Goal: Check status

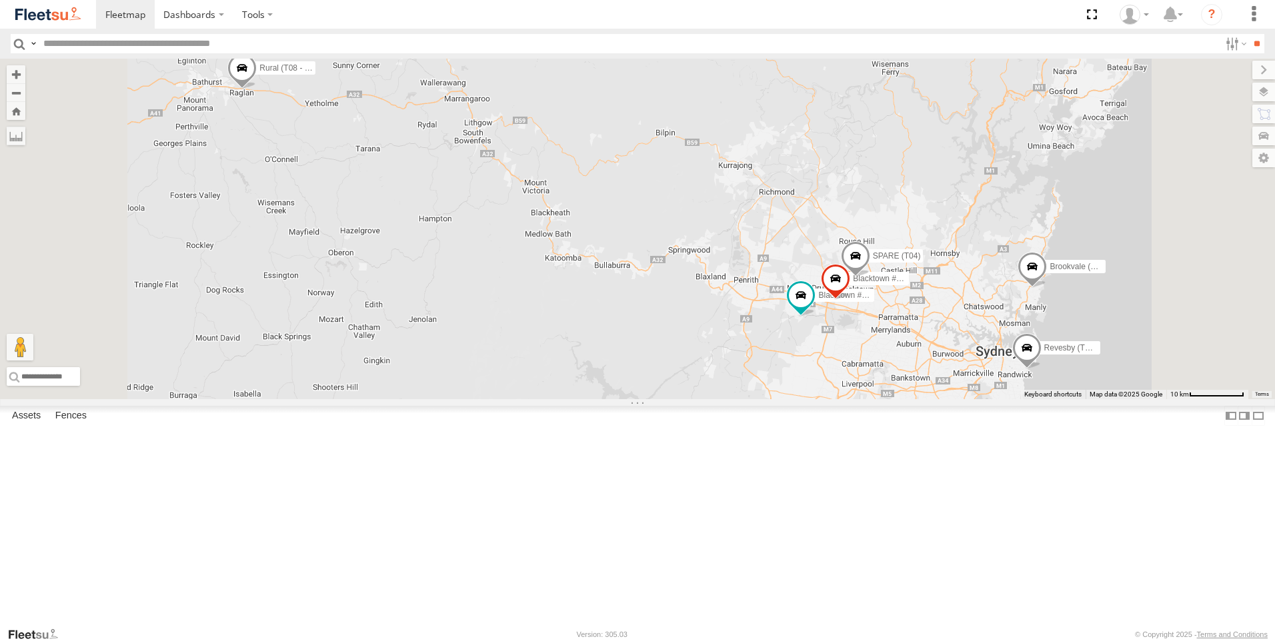
click at [413, 232] on div "Brookvale (T10 - [PERSON_NAME]) Rural (T08 - [PERSON_NAME]) Blacktown #1 (T09 -…" at bounding box center [637, 229] width 1275 height 341
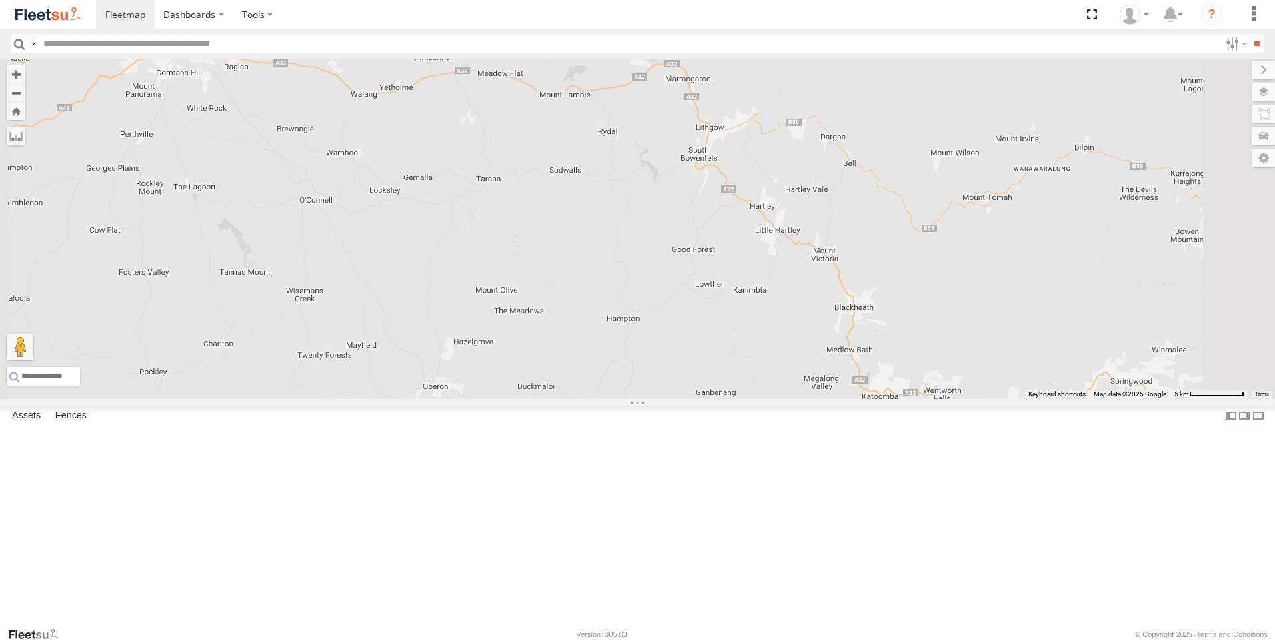
click at [413, 232] on div "Brookvale (T10 - [PERSON_NAME]) Rural (T08 - [PERSON_NAME]) Blacktown #1 (T09 -…" at bounding box center [637, 229] width 1275 height 341
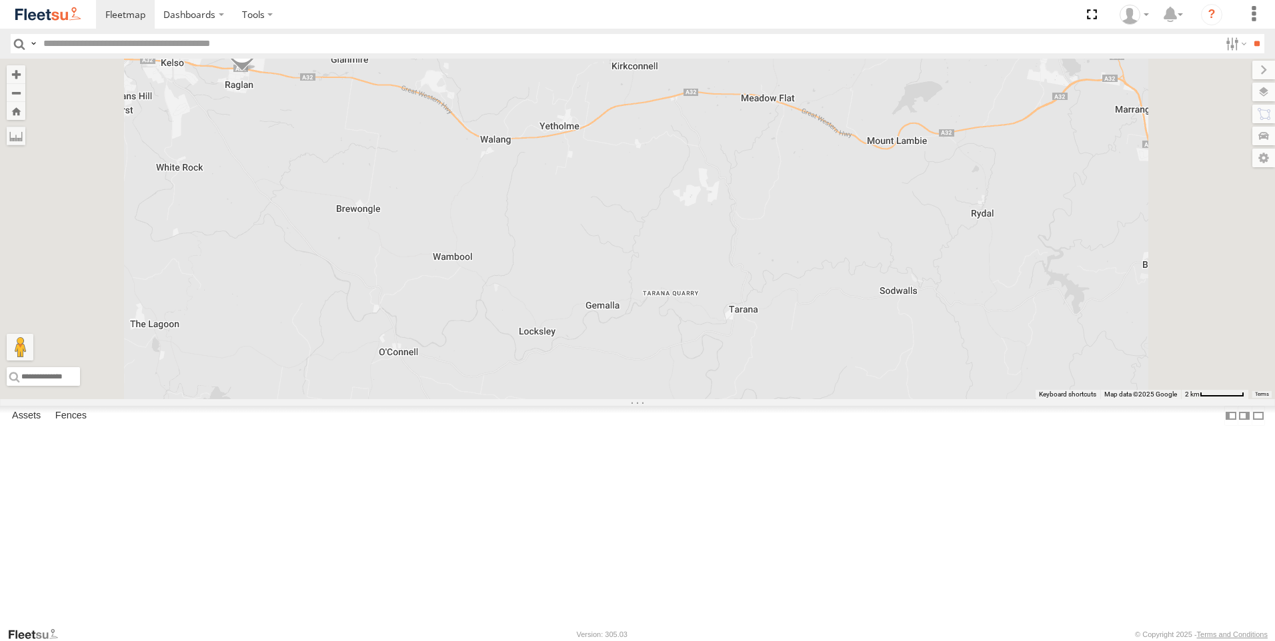
drag, startPoint x: 443, startPoint y: 187, endPoint x: 457, endPoint y: 259, distance: 73.2
click at [457, 259] on div "Brookvale (T10 - [PERSON_NAME]) Rural (T08 - [PERSON_NAME]) Blacktown #1 (T09 -…" at bounding box center [637, 229] width 1275 height 341
click at [441, 232] on div "Brookvale (T10 - [PERSON_NAME]) Rural (T08 - [PERSON_NAME]) Blacktown #1 (T09 -…" at bounding box center [637, 229] width 1275 height 341
click at [440, 232] on div "Brookvale (T10 - [PERSON_NAME]) Rural (T08 - [PERSON_NAME]) Blacktown #1 (T09 -…" at bounding box center [637, 229] width 1275 height 341
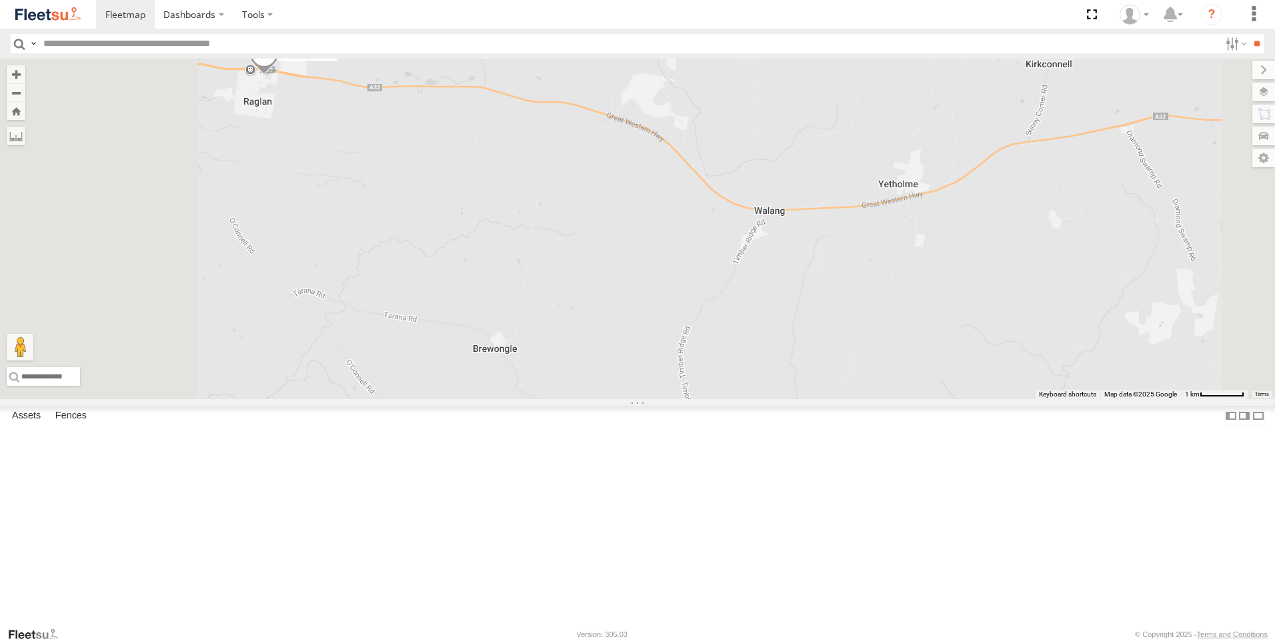
drag, startPoint x: 433, startPoint y: 212, endPoint x: 486, endPoint y: 257, distance: 69.5
click at [486, 257] on div "Brookvale (T10 - [PERSON_NAME]) Rural (T08 - [PERSON_NAME]) Blacktown #1 (T09 -…" at bounding box center [637, 229] width 1275 height 341
click at [474, 243] on div "Brookvale (T10 - [PERSON_NAME]) Rural (T08 - [PERSON_NAME]) Blacktown #1 (T09 -…" at bounding box center [637, 229] width 1275 height 341
